Goal: Information Seeking & Learning: Learn about a topic

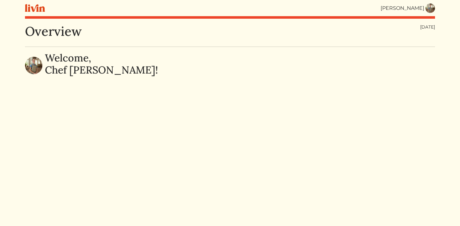
click at [421, 5] on div "[PERSON_NAME]" at bounding box center [402, 8] width 44 height 8
click at [428, 7] on img at bounding box center [429, 7] width 9 height 9
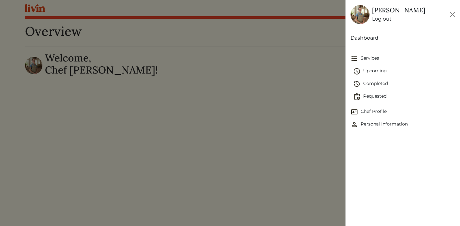
click at [397, 71] on span "Upcoming" at bounding box center [404, 71] width 102 height 8
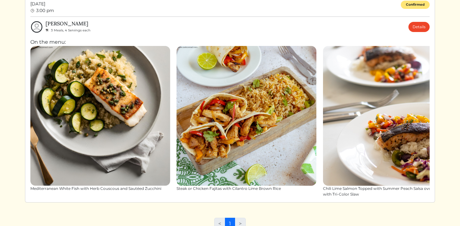
scroll to position [53, 0]
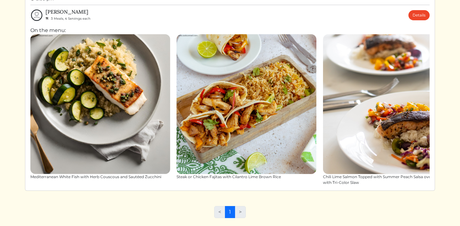
click at [156, 104] on img at bounding box center [100, 104] width 140 height 140
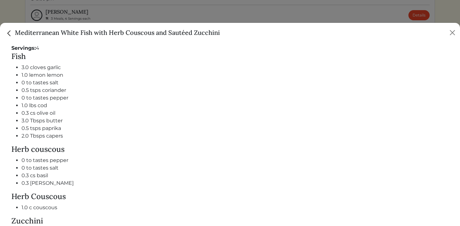
scroll to position [339, 0]
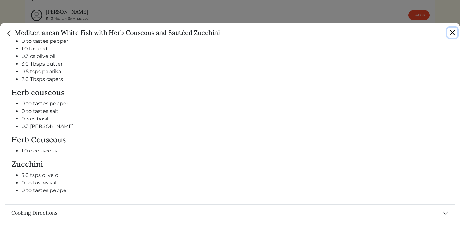
click at [451, 31] on button "Close" at bounding box center [452, 33] width 10 height 10
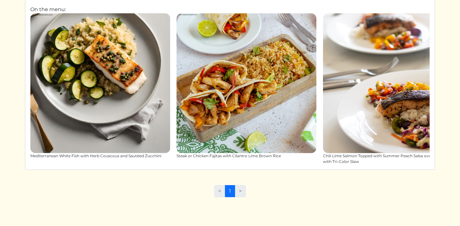
scroll to position [0, 0]
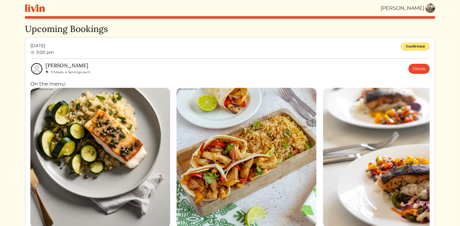
click at [111, 151] on img at bounding box center [100, 158] width 140 height 140
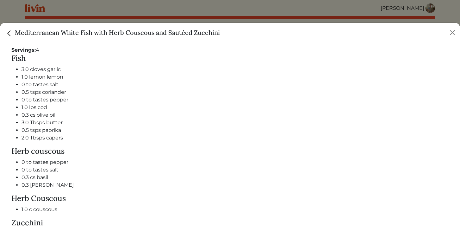
scroll to position [339, 0]
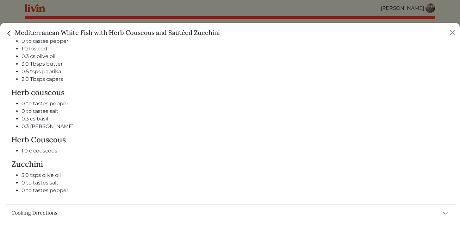
click at [304, 161] on h4 "Zucchini" at bounding box center [229, 163] width 437 height 9
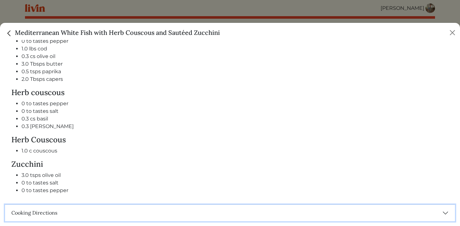
click at [441, 213] on button "Cooking Directions" at bounding box center [230, 212] width 450 height 16
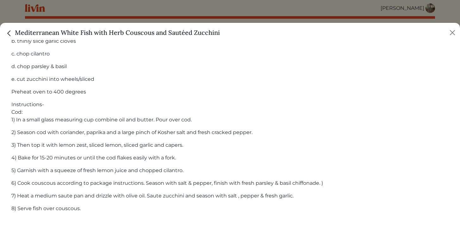
scroll to position [346, 0]
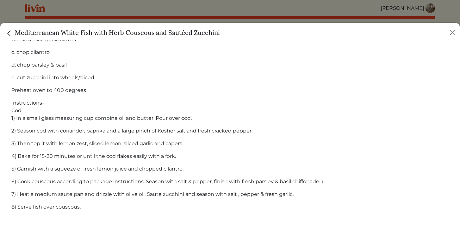
click at [12, 36] on img "Close" at bounding box center [9, 33] width 8 height 8
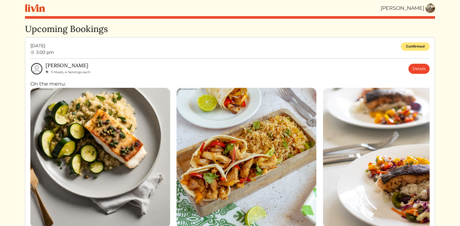
click at [263, 164] on img at bounding box center [246, 158] width 140 height 140
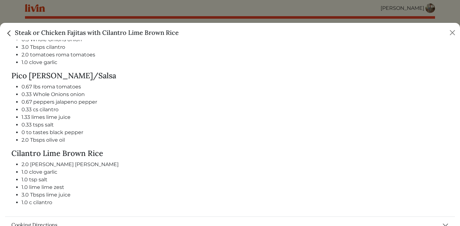
scroll to position [461, 0]
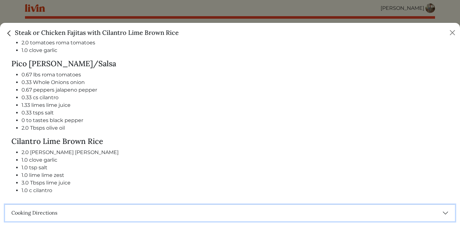
click at [418, 211] on button "Cooking Directions" at bounding box center [230, 212] width 450 height 16
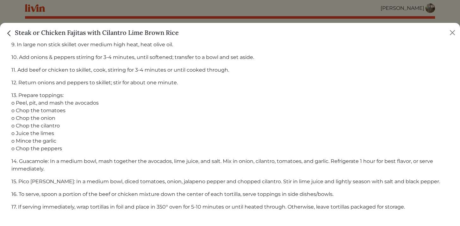
scroll to position [454, 0]
click at [8, 33] on img "Close" at bounding box center [9, 33] width 8 height 8
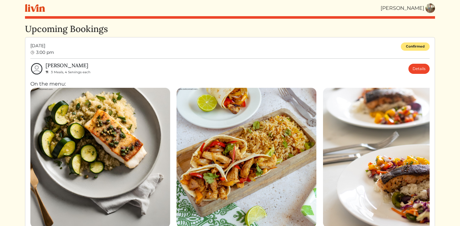
click at [389, 159] on img at bounding box center [393, 158] width 140 height 140
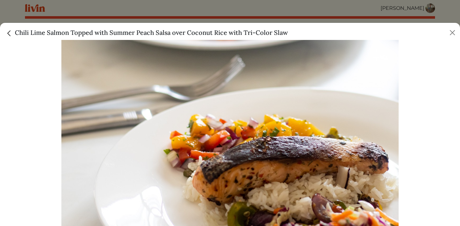
scroll to position [0, 0]
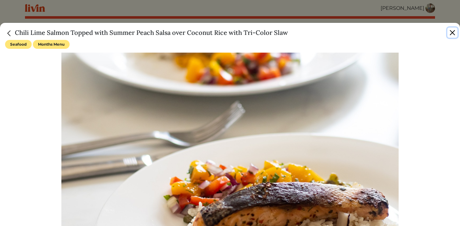
click at [452, 33] on button "Close" at bounding box center [452, 33] width 10 height 10
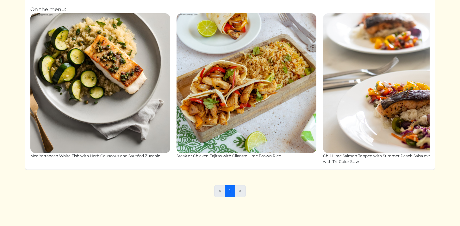
scroll to position [74, 0]
